Goal: Task Accomplishment & Management: Use online tool/utility

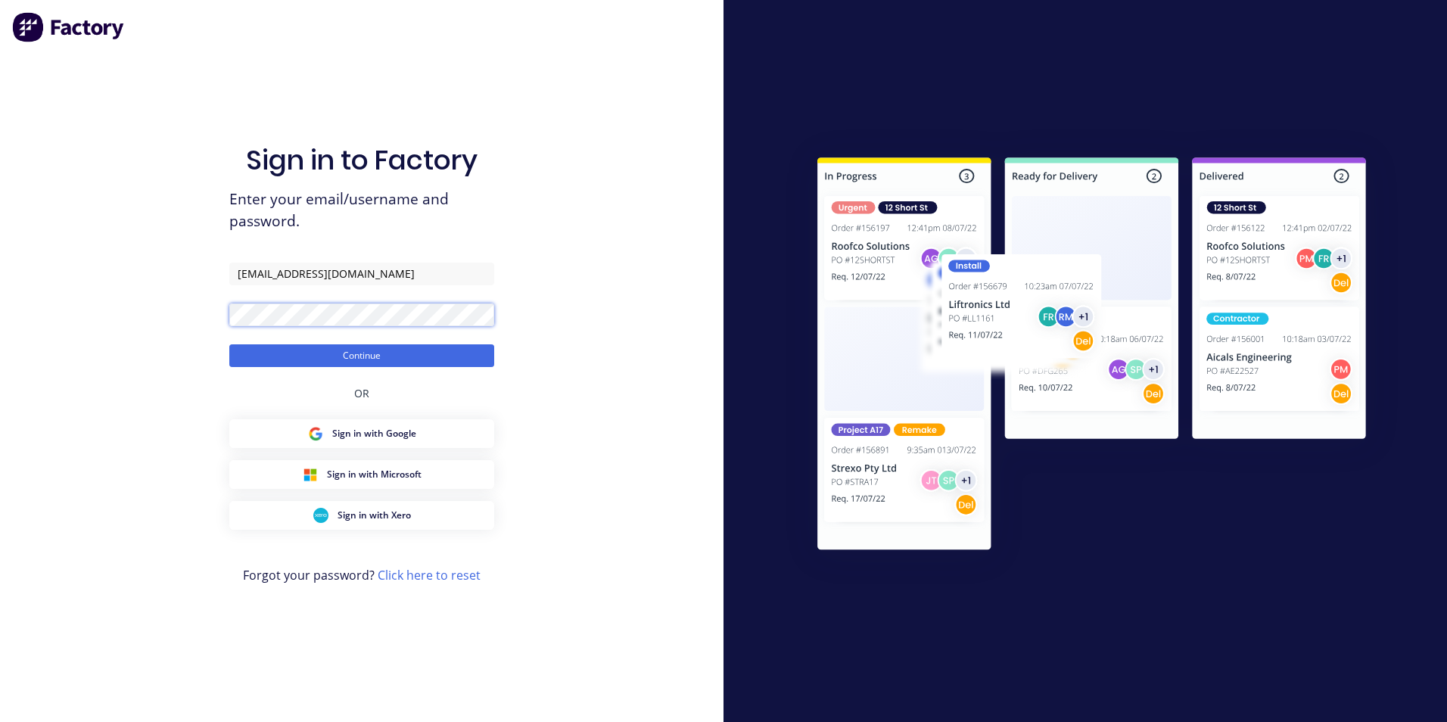
click at [229, 344] on button "Continue" at bounding box center [361, 355] width 265 height 23
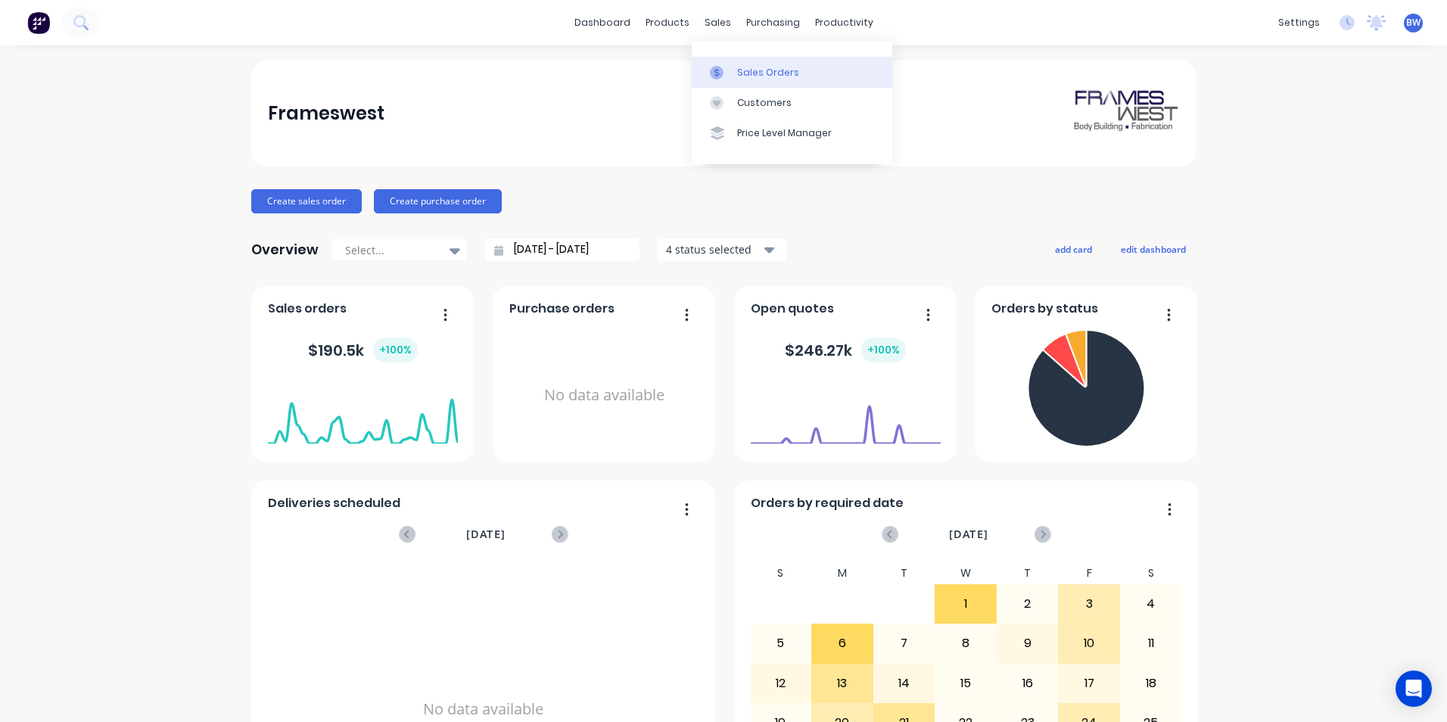
click at [730, 70] on div at bounding box center [721, 73] width 23 height 14
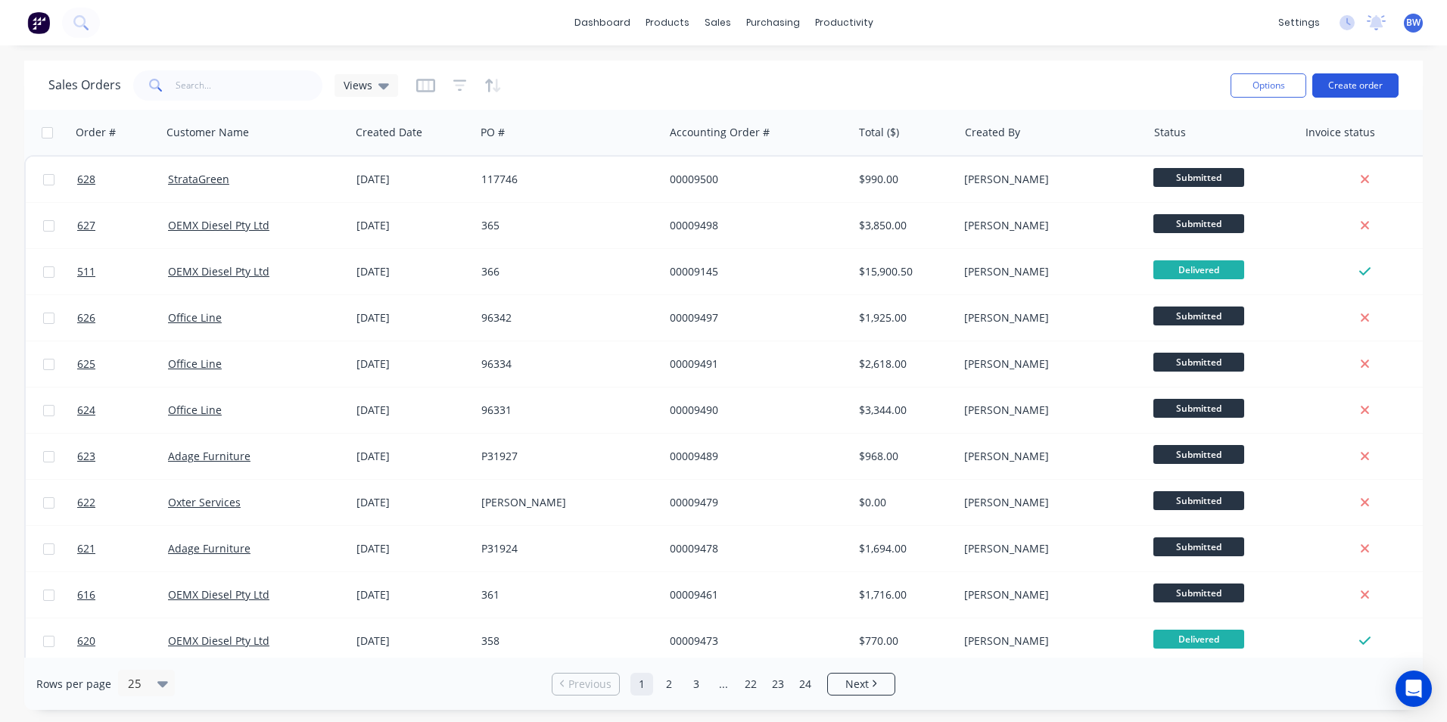
click at [1372, 89] on button "Create order" at bounding box center [1356, 85] width 86 height 24
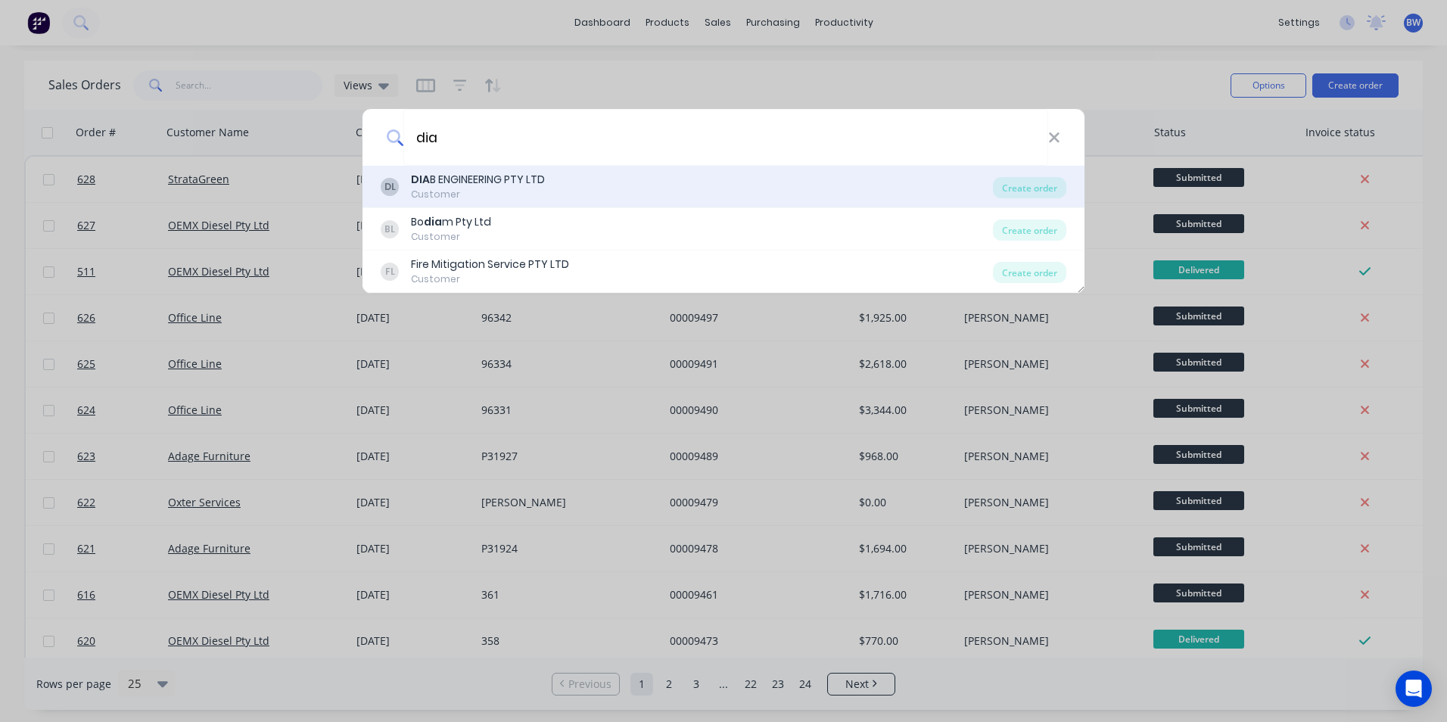
type input "dia"
click at [532, 172] on div "DIA B ENGINEERING PTY LTD" at bounding box center [478, 180] width 134 height 16
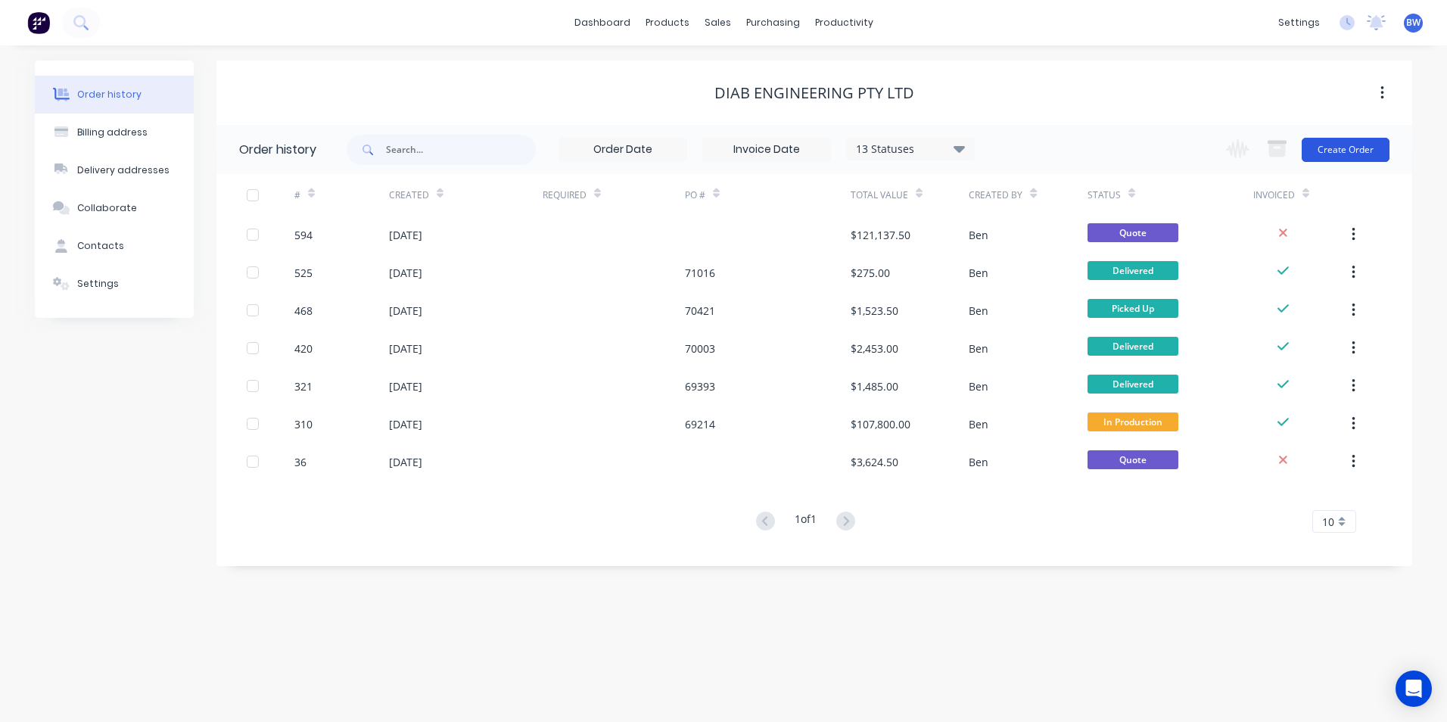
click at [1362, 151] on button "Create Order" at bounding box center [1346, 150] width 88 height 24
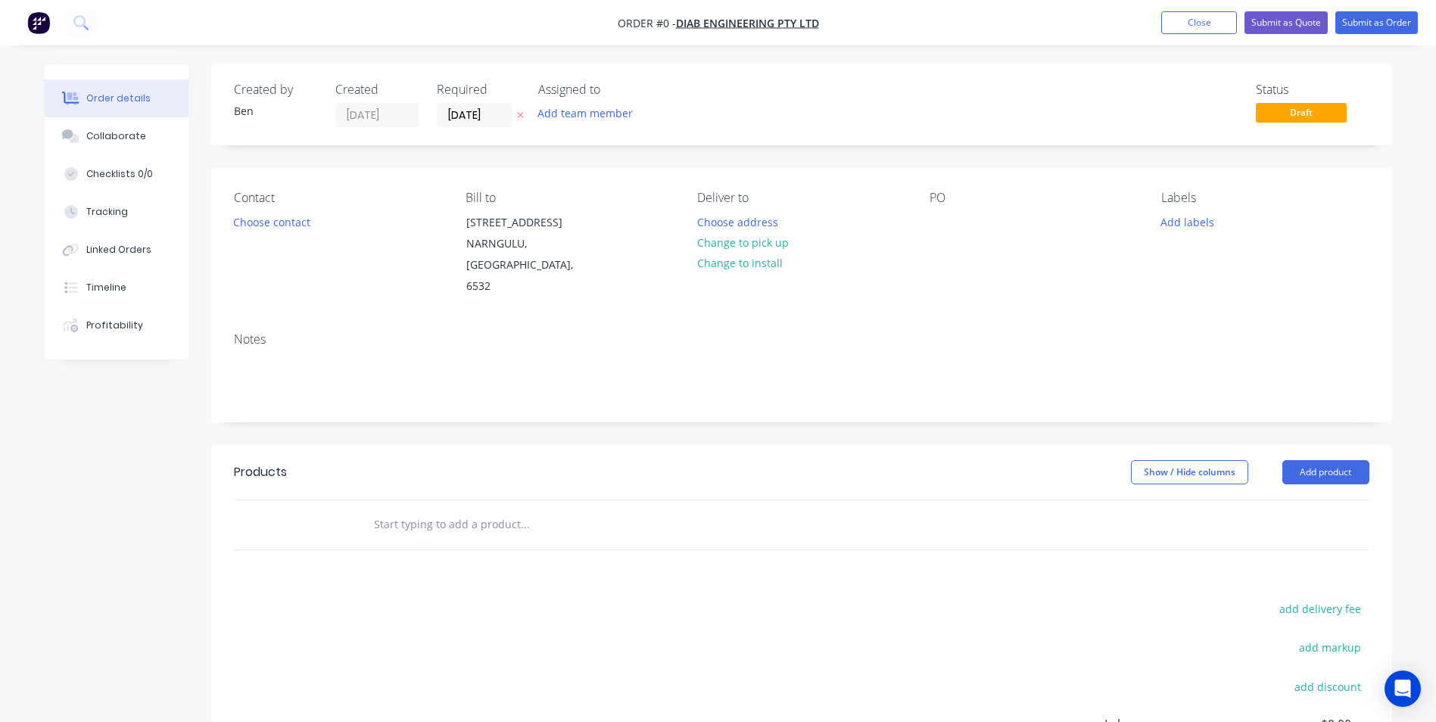
click at [525, 117] on button "button" at bounding box center [521, 115] width 16 height 17
click at [748, 220] on button "Choose address" at bounding box center [737, 221] width 97 height 20
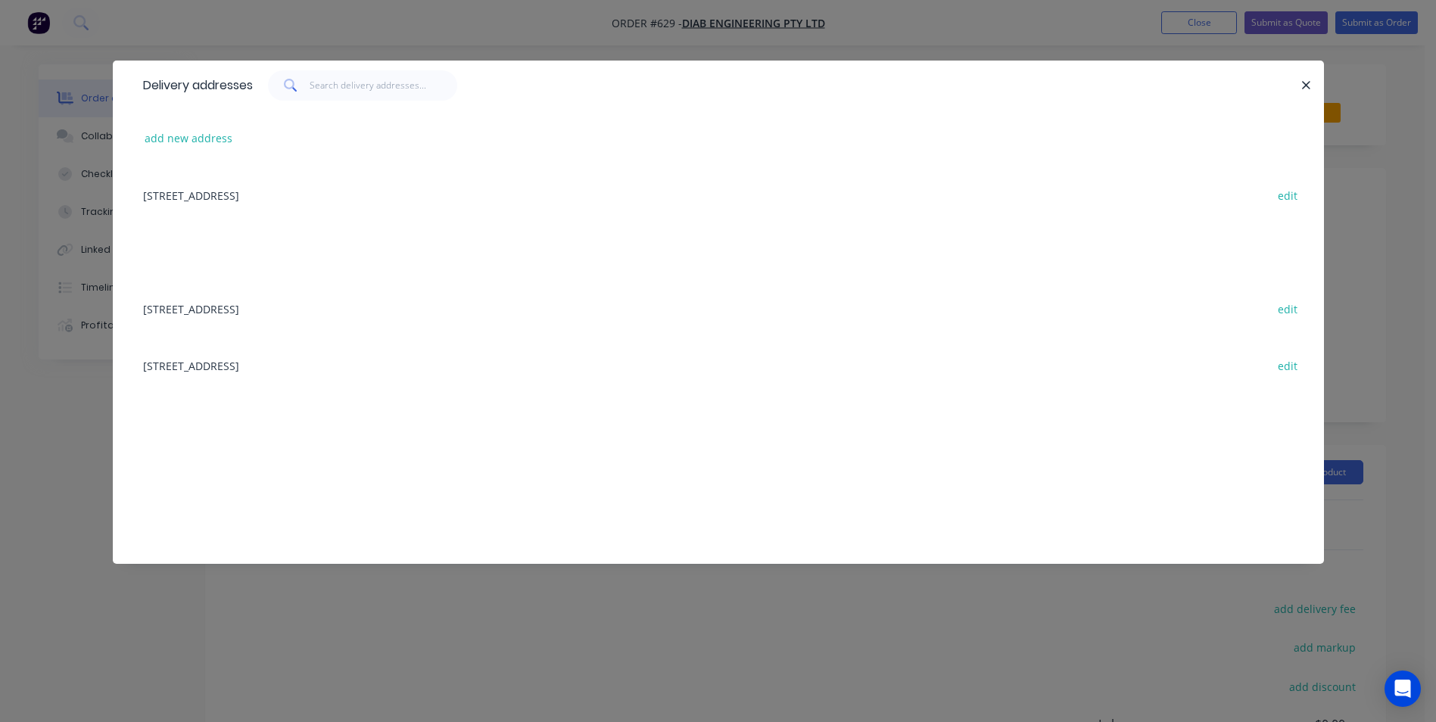
click at [310, 305] on div "[STREET_ADDRESS] edit" at bounding box center [719, 308] width 1166 height 57
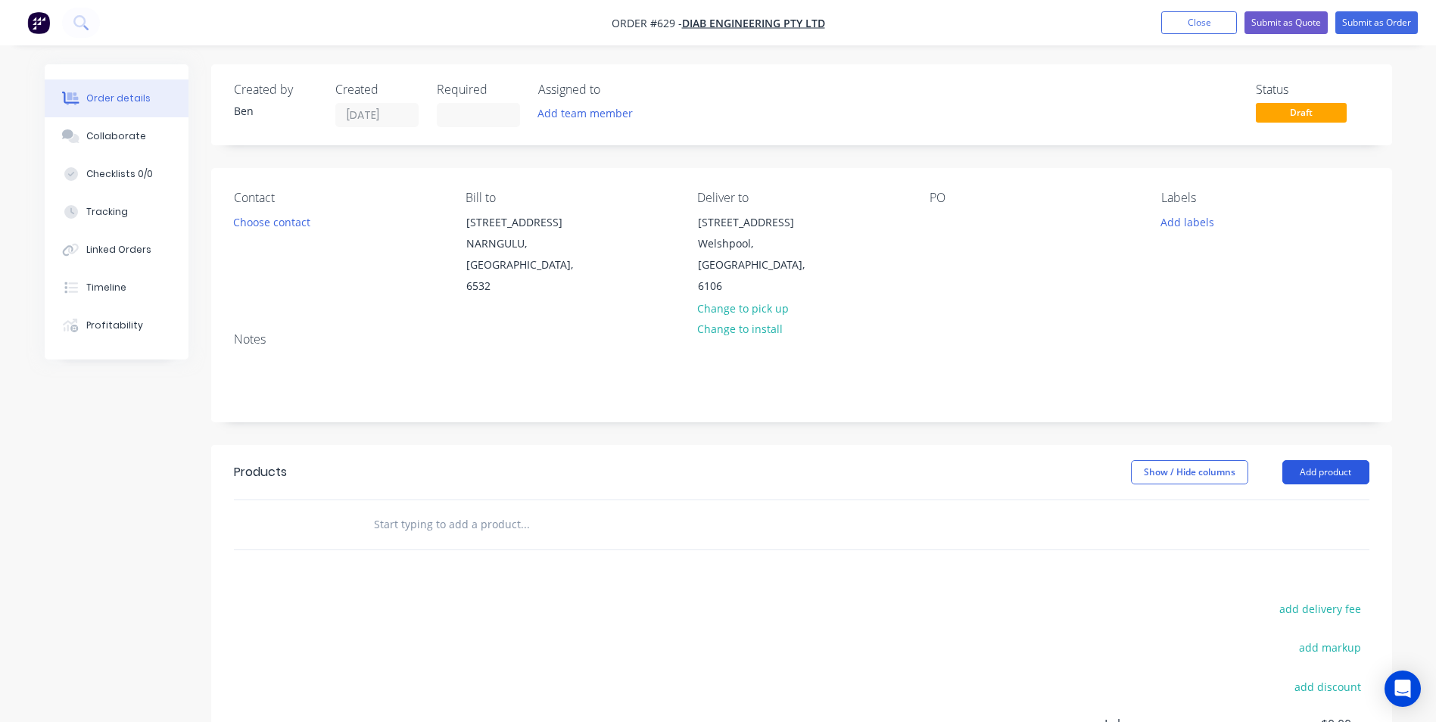
click at [1334, 460] on button "Add product" at bounding box center [1325, 472] width 87 height 24
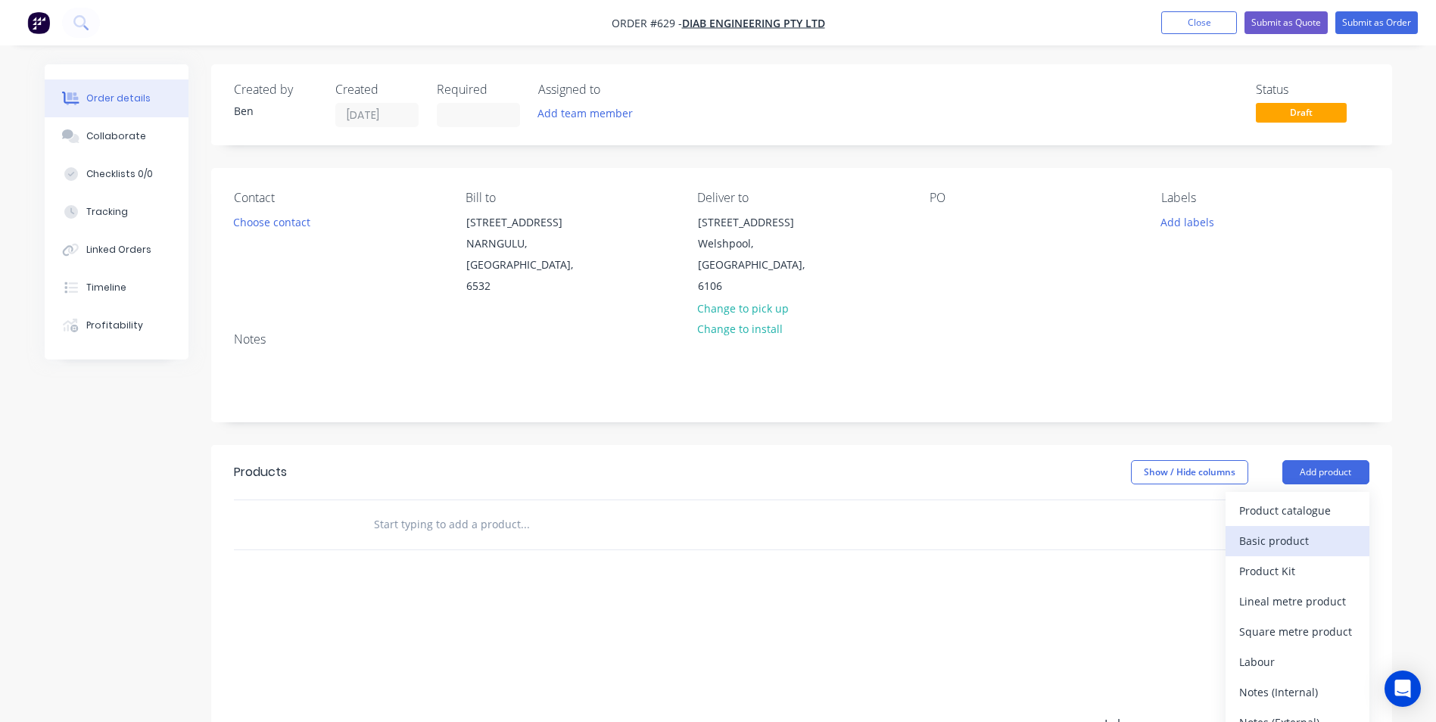
click at [1274, 530] on div "Basic product" at bounding box center [1297, 541] width 117 height 22
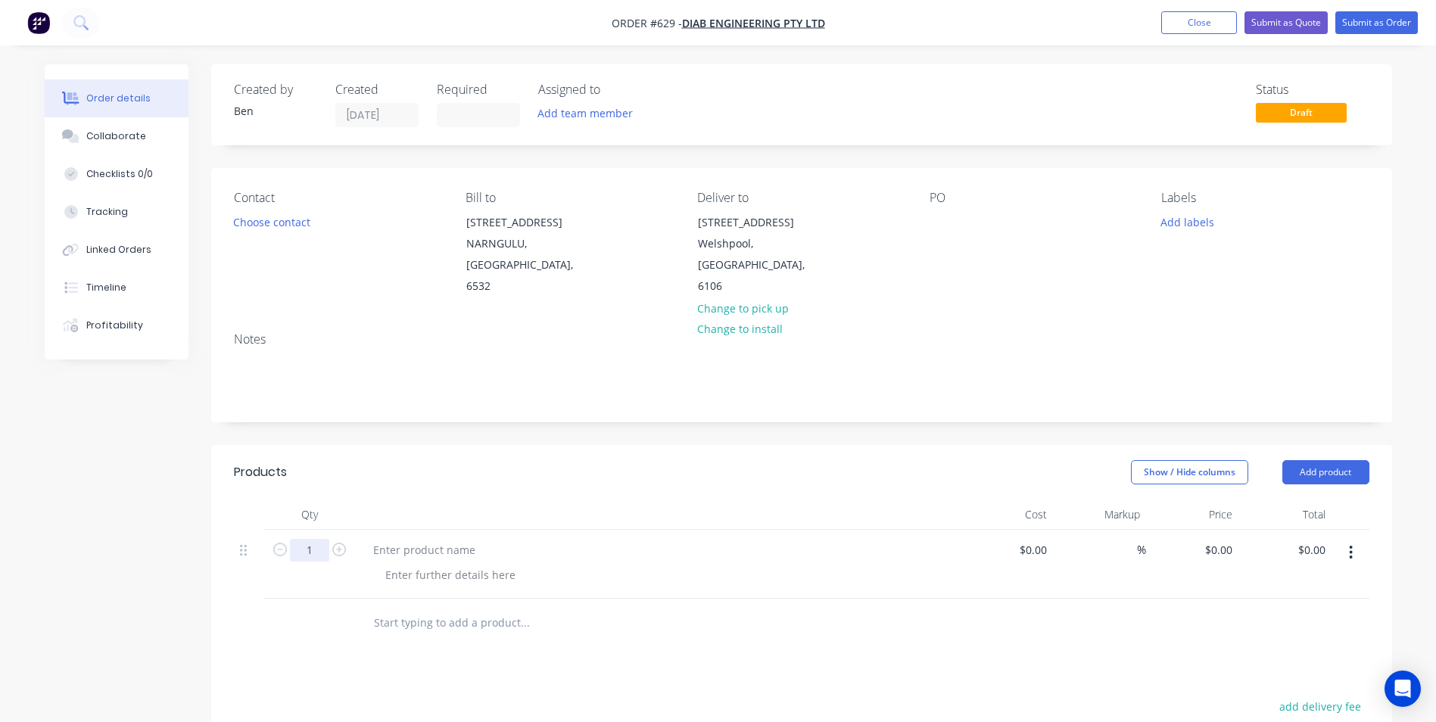
click at [308, 539] on input "1" at bounding box center [309, 550] width 39 height 23
type input "200"
click at [377, 539] on div at bounding box center [424, 550] width 126 height 22
click at [403, 539] on div at bounding box center [424, 550] width 126 height 22
click at [1204, 530] on div "0 $0.00" at bounding box center [1192, 564] width 93 height 69
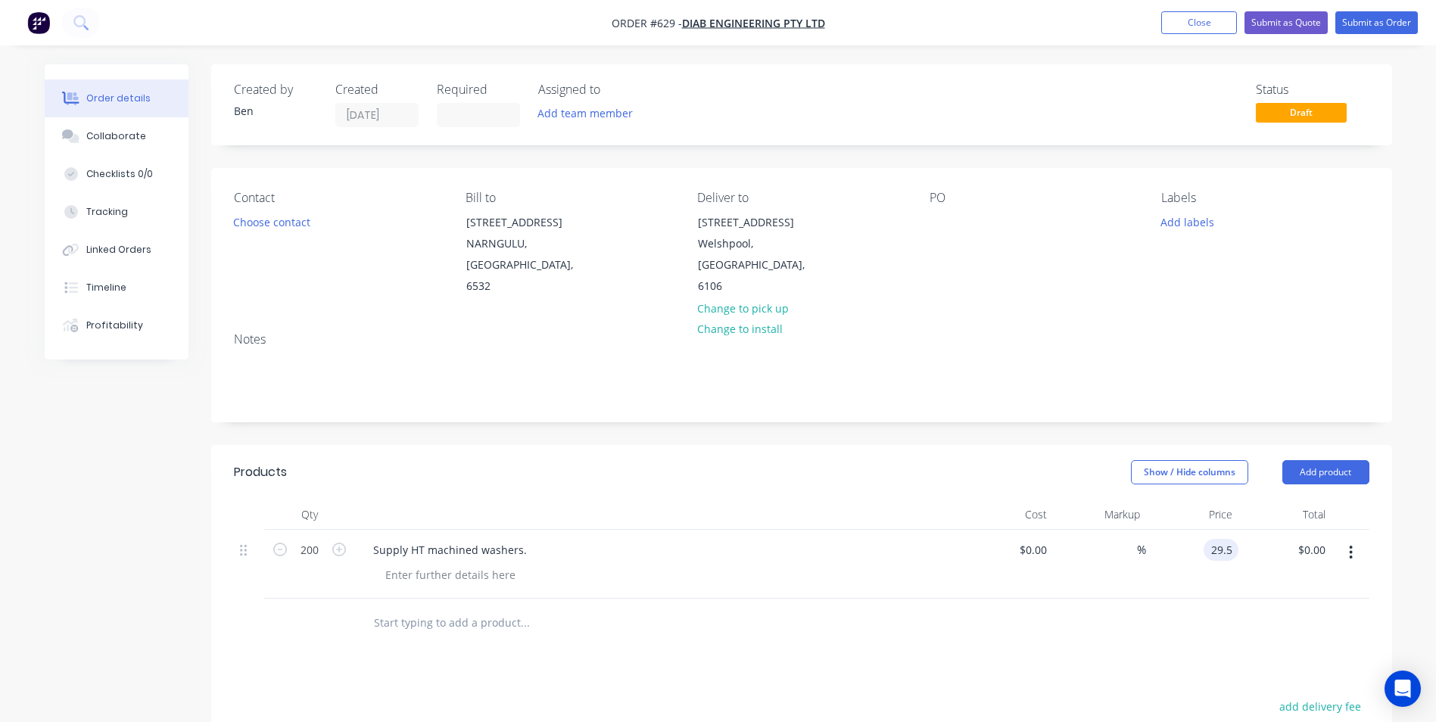
type input "$29.50"
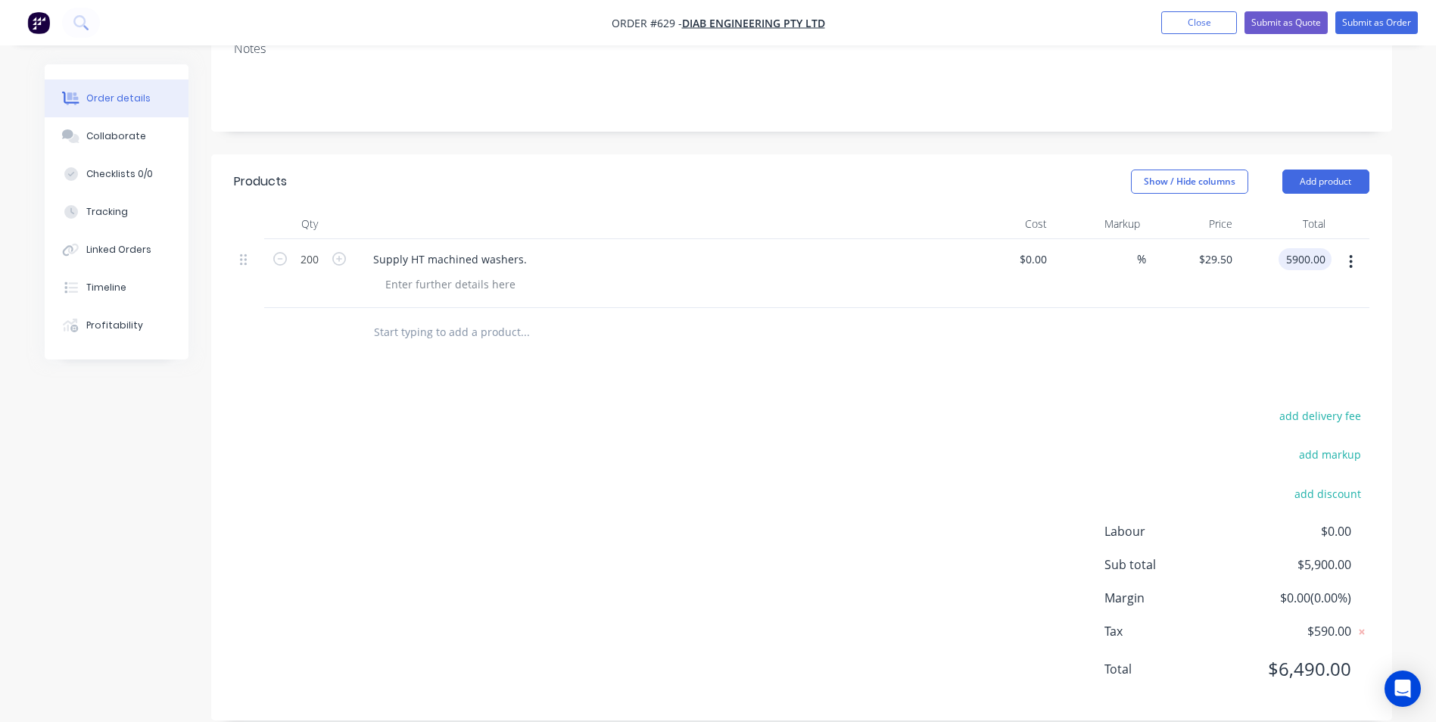
type input "$5,900.00"
click at [908, 544] on div "add delivery fee add markup add discount Labour $0.00 Sub total $5,900.00 Margi…" at bounding box center [802, 552] width 1136 height 292
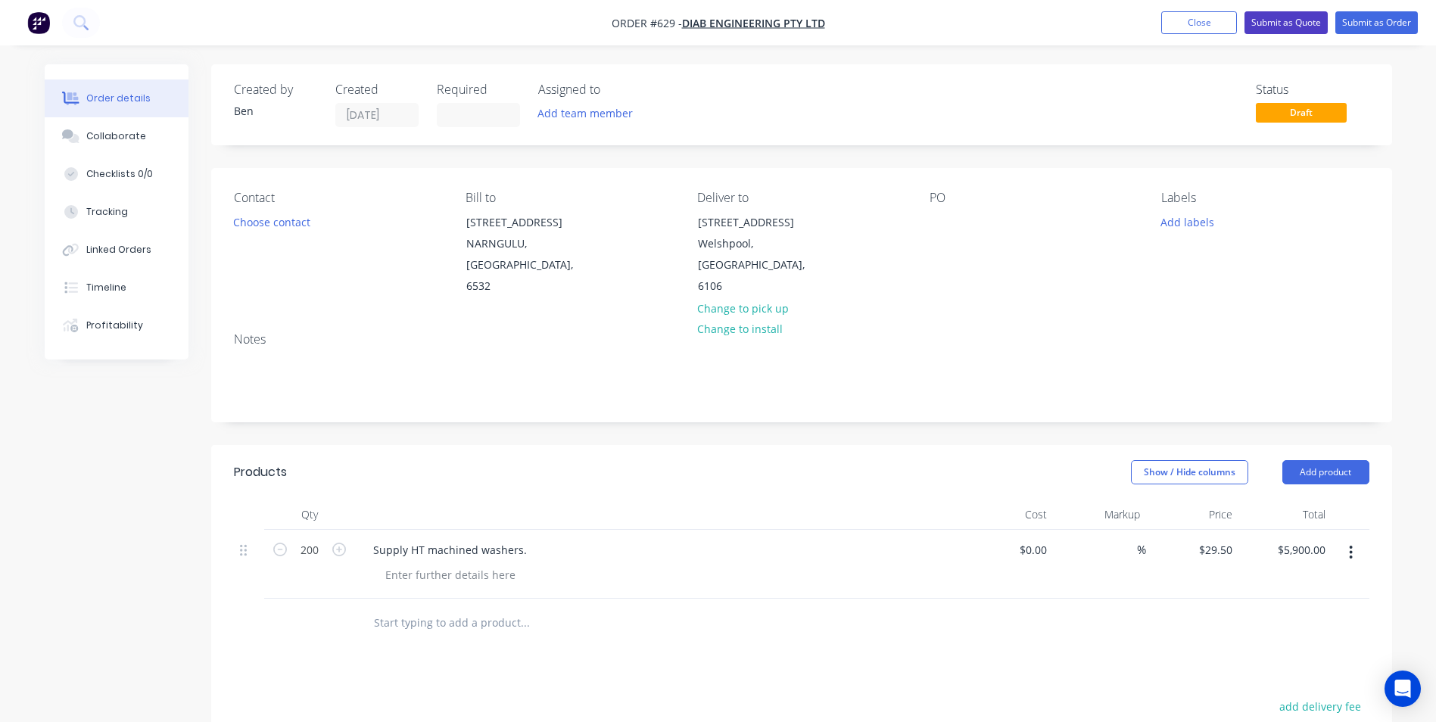
click at [1309, 30] on button "Submit as Quote" at bounding box center [1286, 22] width 83 height 23
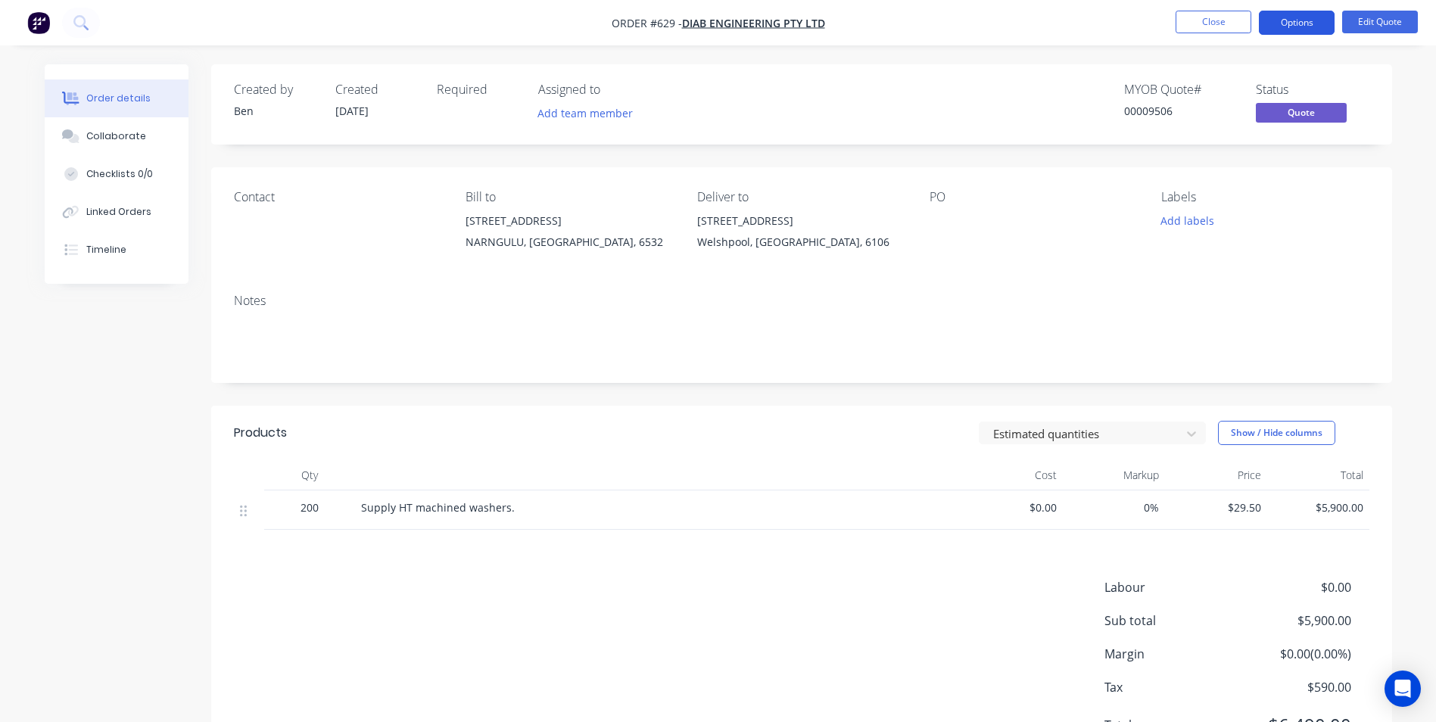
click at [1310, 24] on button "Options" at bounding box center [1297, 23] width 76 height 24
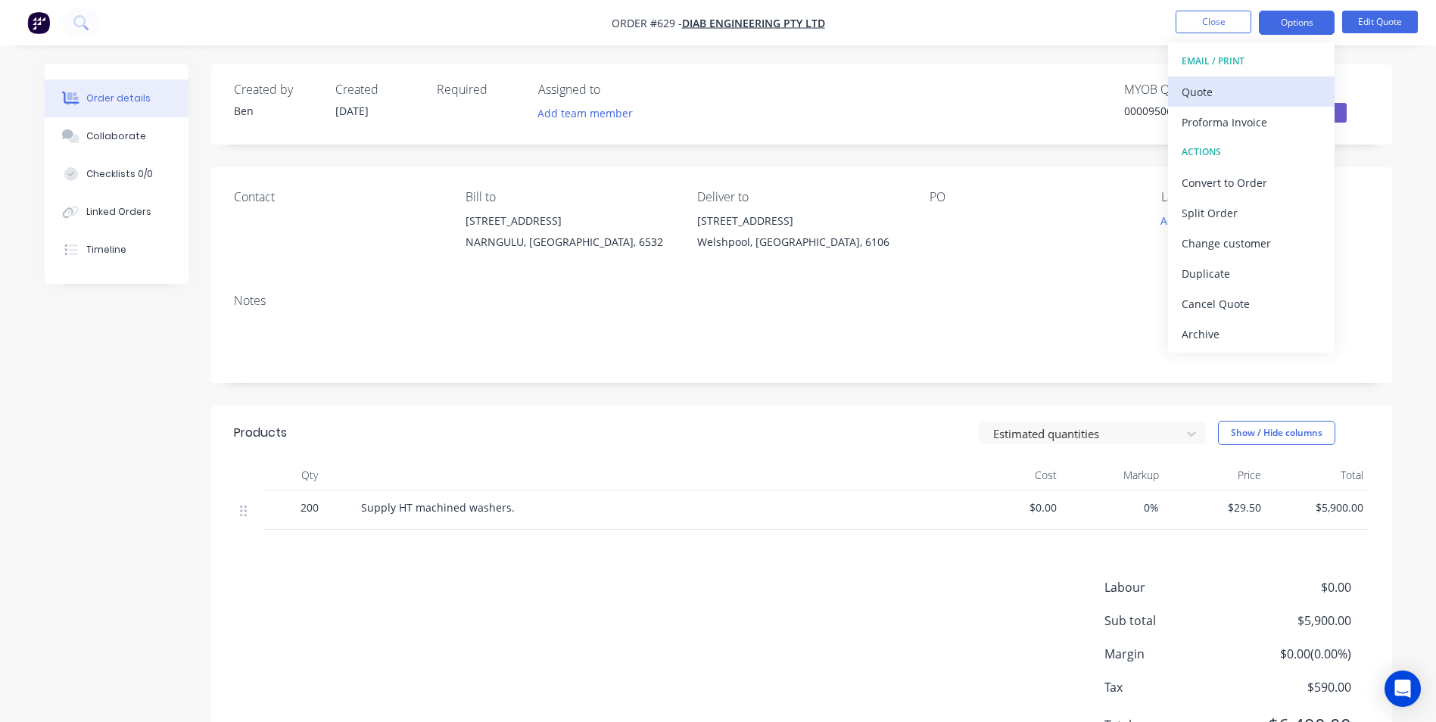
click at [1246, 89] on div "Quote" at bounding box center [1251, 92] width 139 height 22
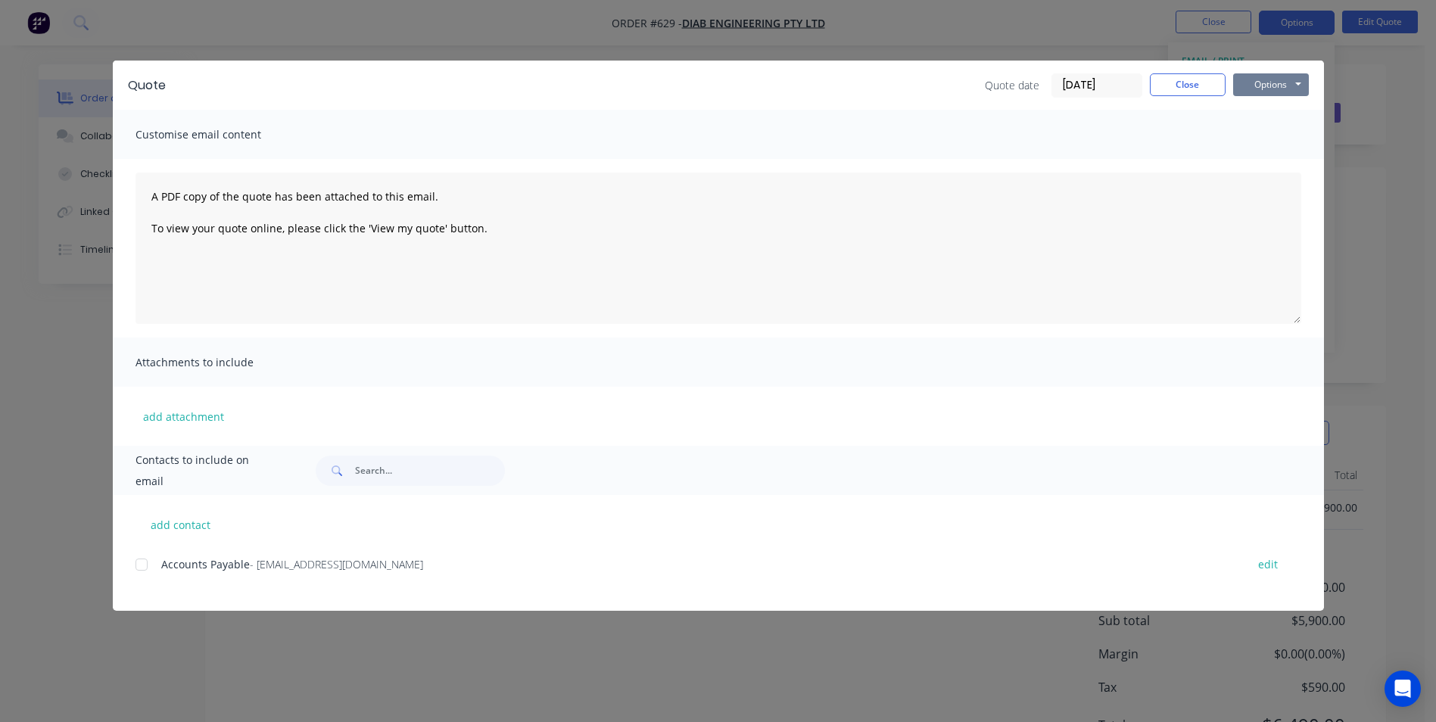
click at [1248, 86] on button "Options" at bounding box center [1271, 84] width 76 height 23
click at [1248, 101] on button "Preview" at bounding box center [1281, 111] width 97 height 25
click at [1220, 85] on button "Close" at bounding box center [1188, 84] width 76 height 23
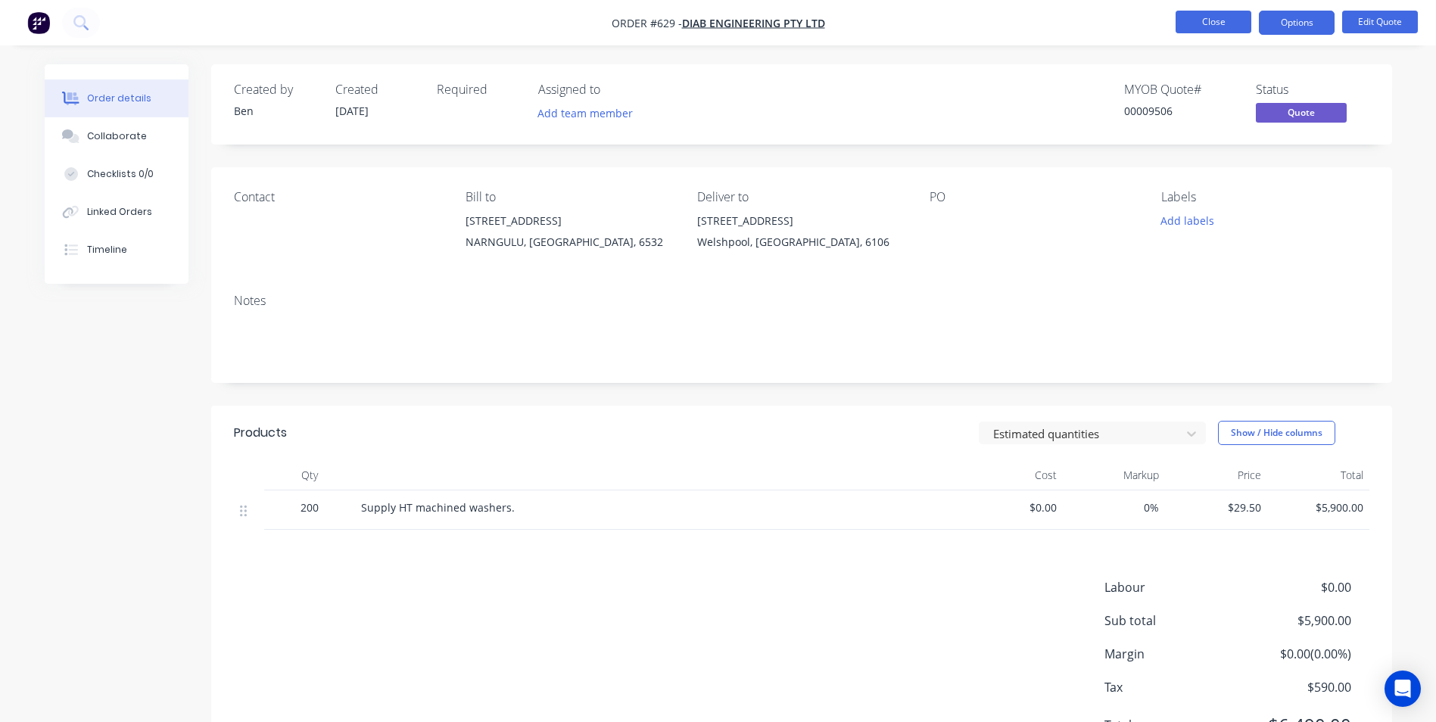
click at [1226, 23] on button "Close" at bounding box center [1214, 22] width 76 height 23
